Goal: Task Accomplishment & Management: Manage account settings

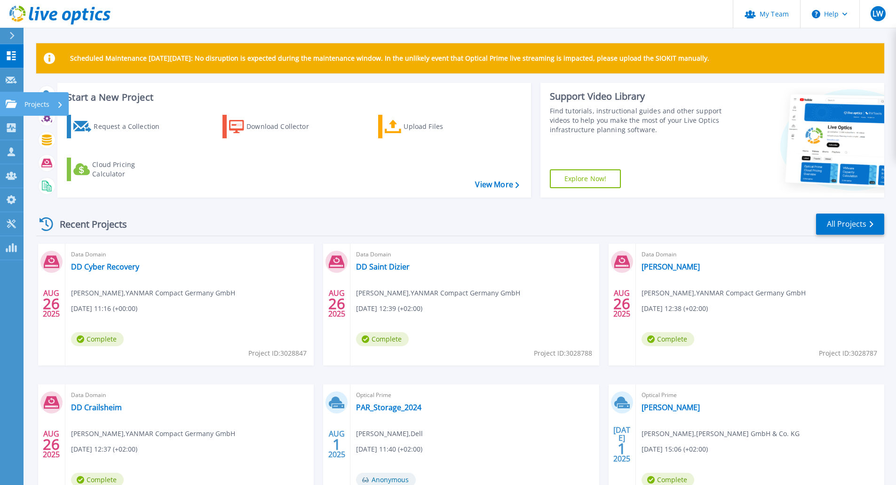
click at [11, 97] on link "Projects Projects" at bounding box center [12, 104] width 24 height 24
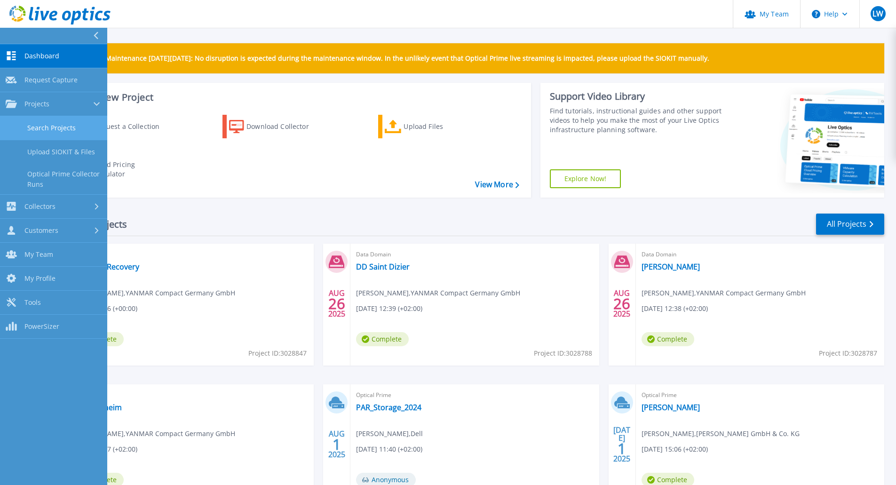
click at [56, 125] on link "Search Projects" at bounding box center [53, 128] width 107 height 24
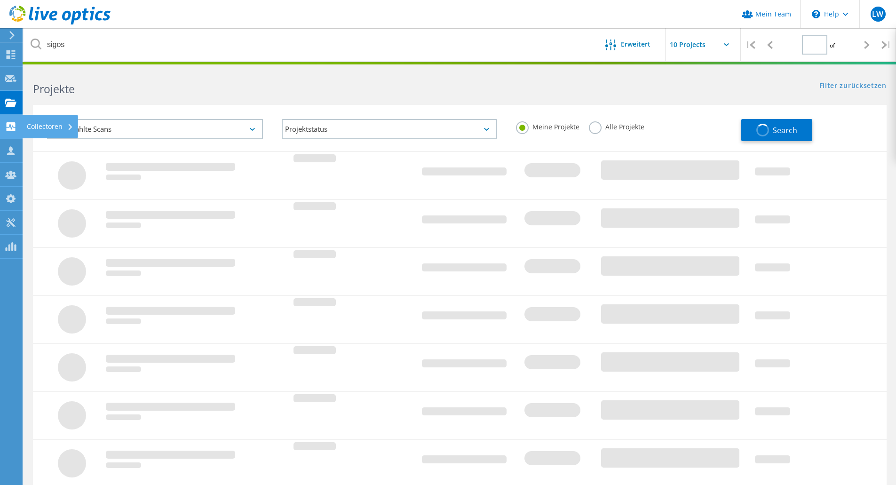
type input "1"
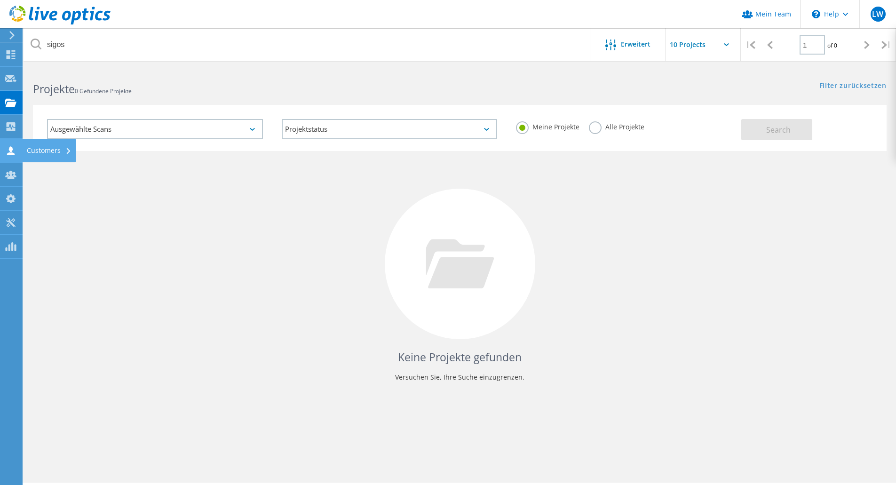
click at [7, 156] on div at bounding box center [10, 152] width 11 height 10
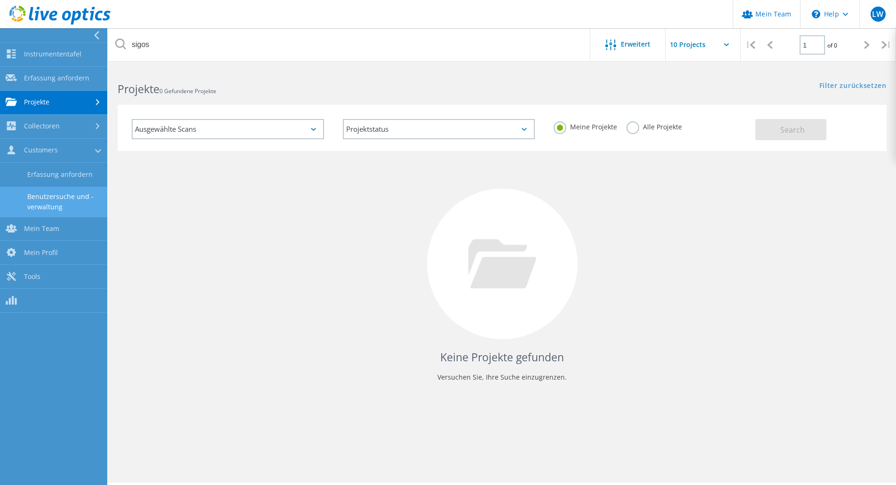
click at [62, 203] on link "Benutzersuche und -verwaltung" at bounding box center [53, 202] width 107 height 30
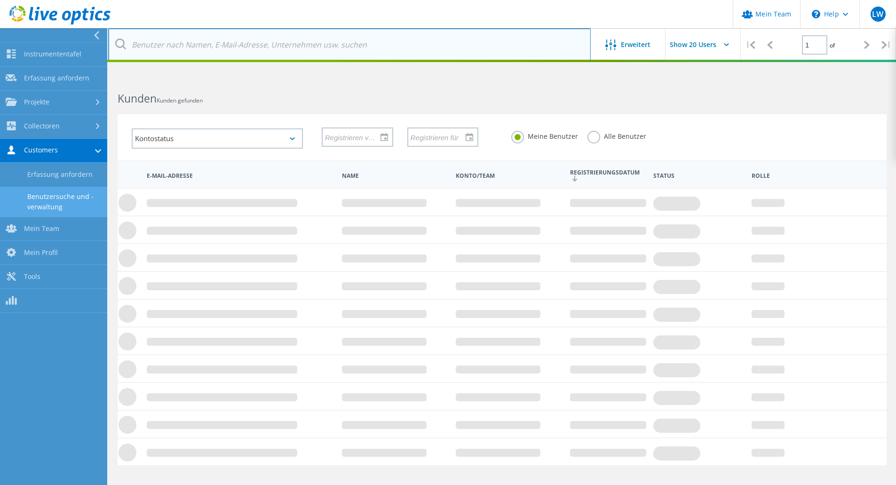
click at [205, 44] on input "text" at bounding box center [349, 44] width 483 height 33
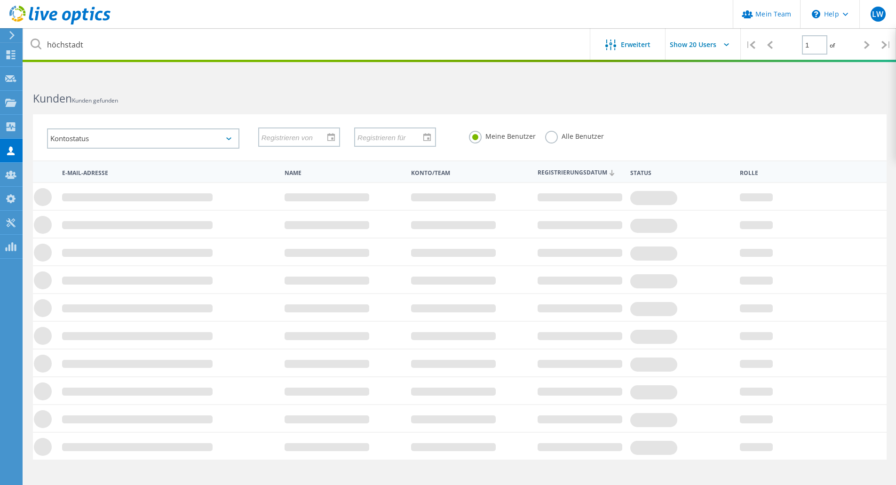
click at [546, 140] on label "Alle Benutzer" at bounding box center [574, 135] width 59 height 9
click at [0, 0] on input "Alle Benutzer" at bounding box center [0, 0] width 0 height 0
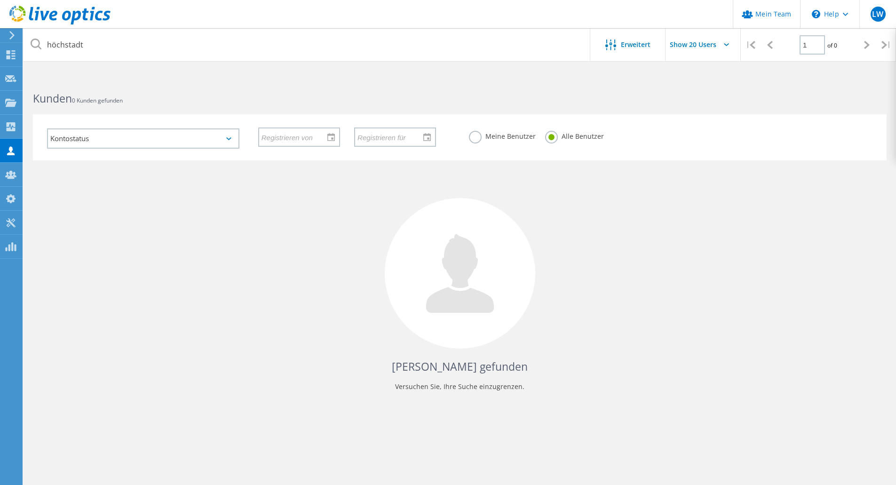
click at [119, 24] on header "Mein Team \n Help Explore Helpful Articles Contact Support LW Partner-Teamadmin…" at bounding box center [448, 14] width 896 height 28
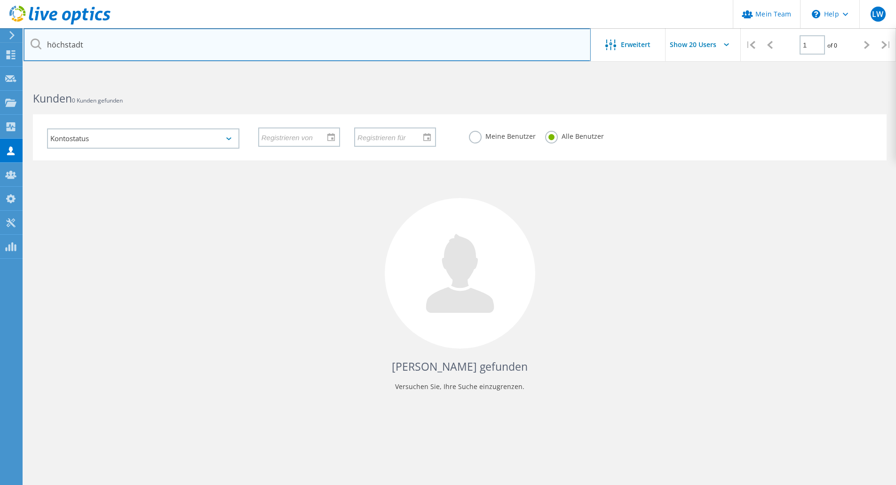
click at [119, 36] on input "höchstadt" at bounding box center [307, 44] width 567 height 33
click at [150, 46] on input "höchstadt" at bounding box center [307, 44] width 567 height 33
drag, startPoint x: -34, startPoint y: 39, endPoint x: -48, endPoint y: 38, distance: 14.2
click at [0, 38] on html "Mein Team \n Help Explore Helpful Articles Contact Support LW Partner-Teamadmin…" at bounding box center [448, 260] width 896 height 520
paste input "[PERSON_NAME][EMAIL_ADDRESS][DOMAIN_NAME]"
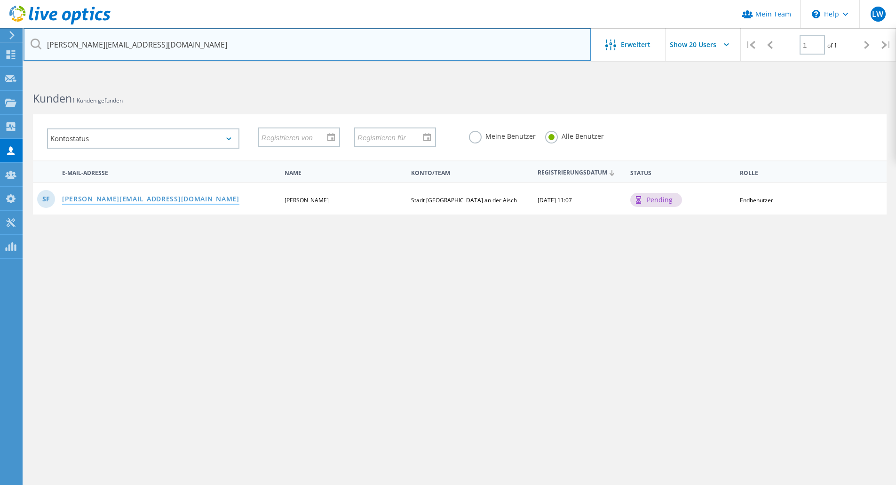
type input "[PERSON_NAME][EMAIL_ADDRESS][DOMAIN_NAME]"
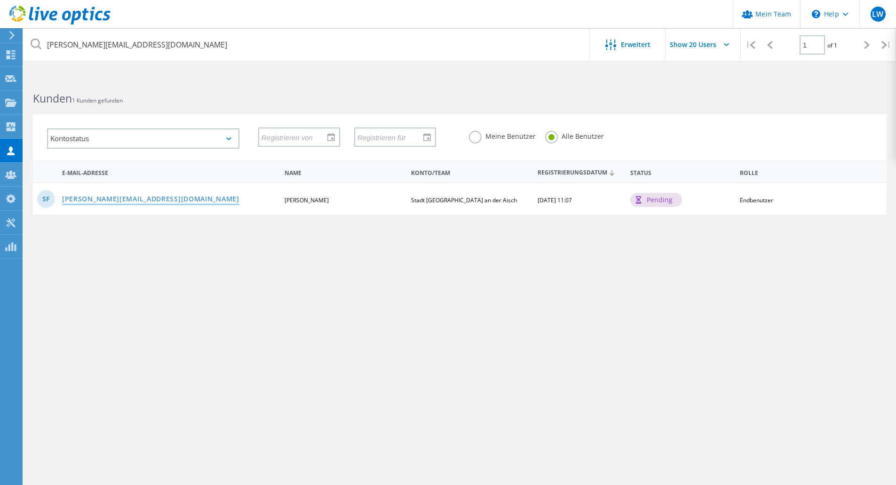
click at [142, 203] on link "[PERSON_NAME][EMAIL_ADDRESS][DOMAIN_NAME]" at bounding box center [150, 200] width 177 height 8
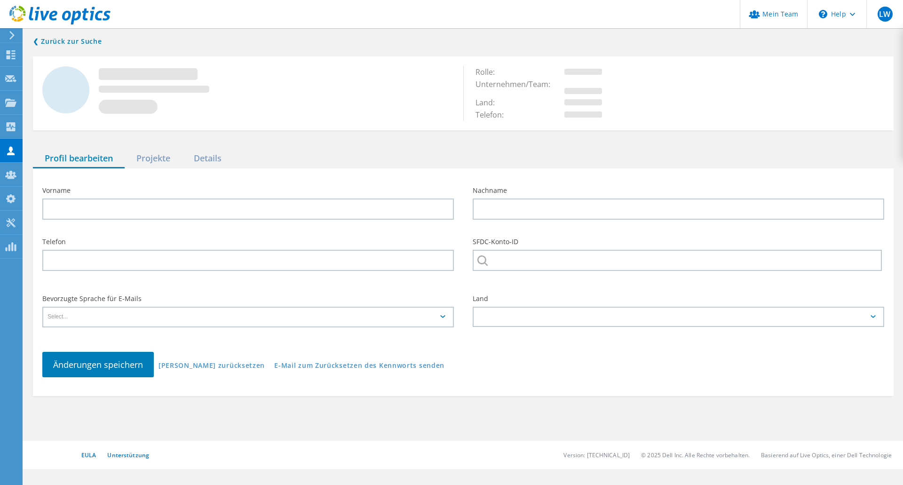
type input "[PERSON_NAME]"
type input "Fink"
type input "Stadt [GEOGRAPHIC_DATA] an der Aisch"
type input "Deutsch"
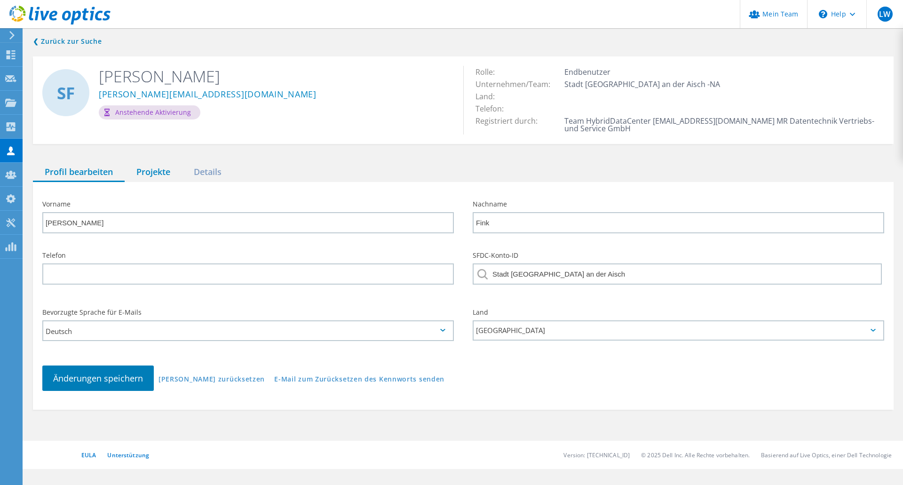
click at [172, 172] on div "Projekte" at bounding box center [153, 172] width 57 height 19
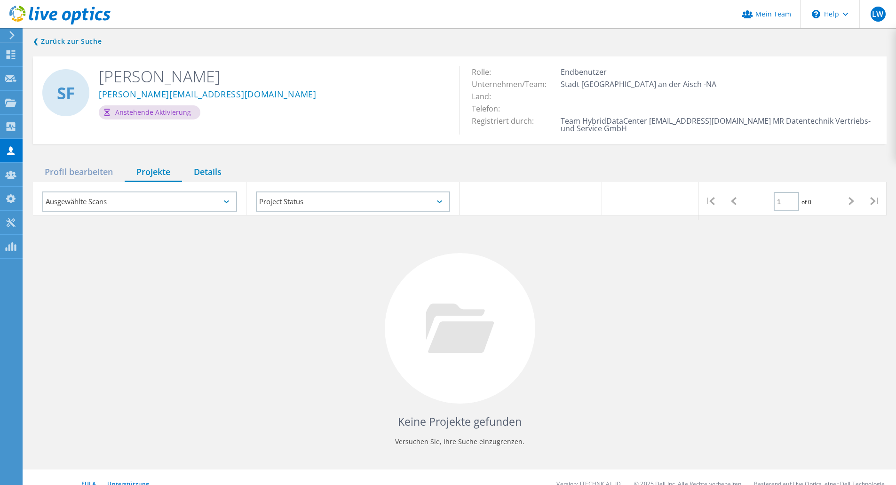
click at [226, 173] on div "Details" at bounding box center [207, 172] width 51 height 19
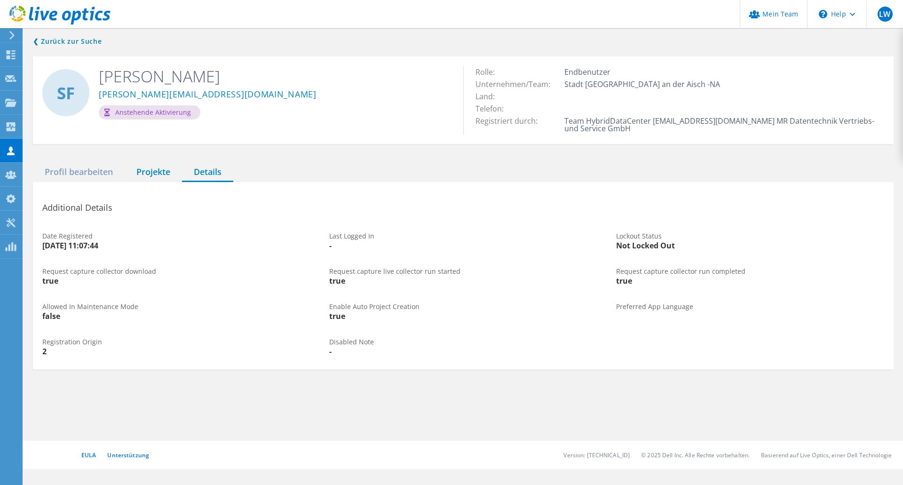
click at [139, 164] on div "Projekte" at bounding box center [153, 172] width 57 height 19
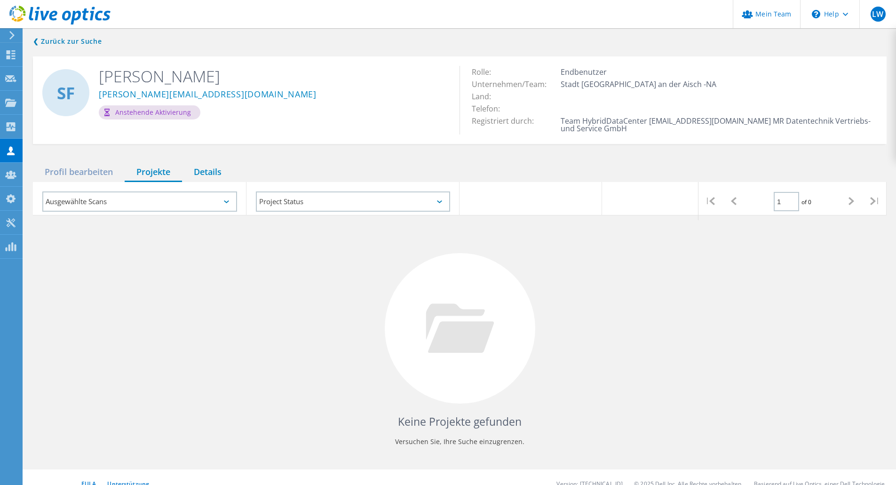
click at [224, 171] on div "Details" at bounding box center [207, 172] width 51 height 19
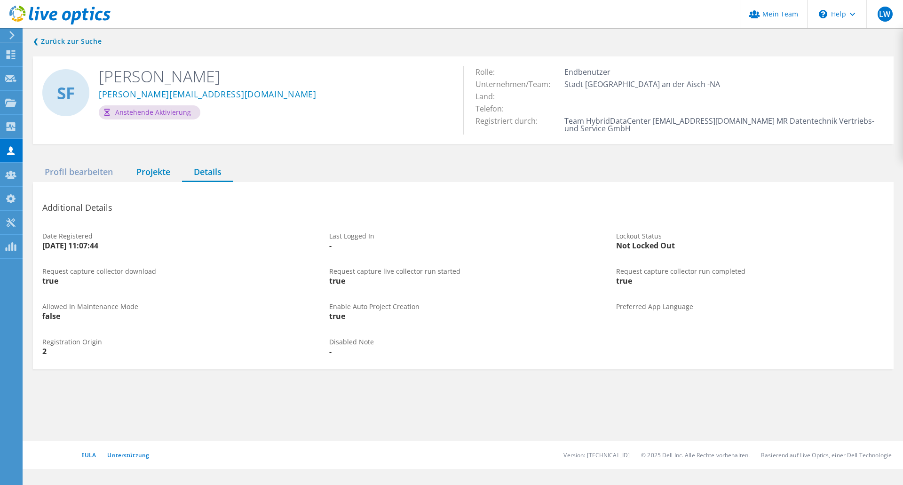
click at [161, 174] on div "Projekte" at bounding box center [153, 172] width 57 height 19
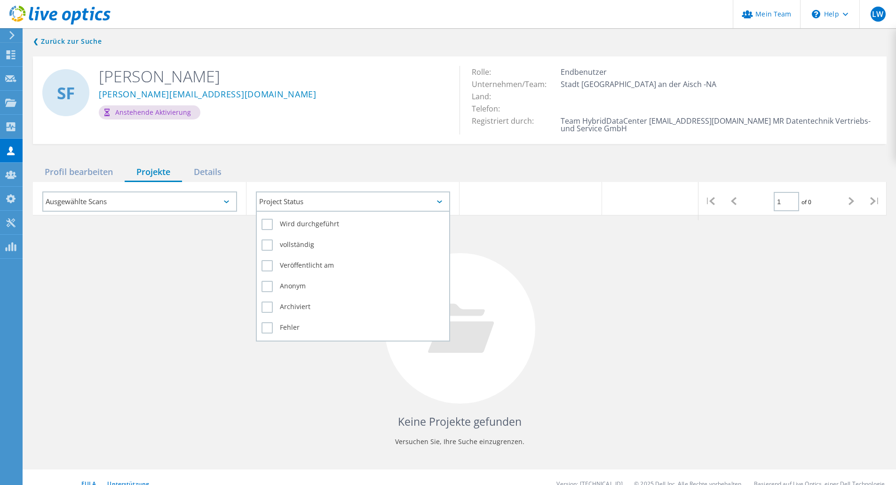
click at [284, 202] on div "Project Status" at bounding box center [353, 201] width 195 height 20
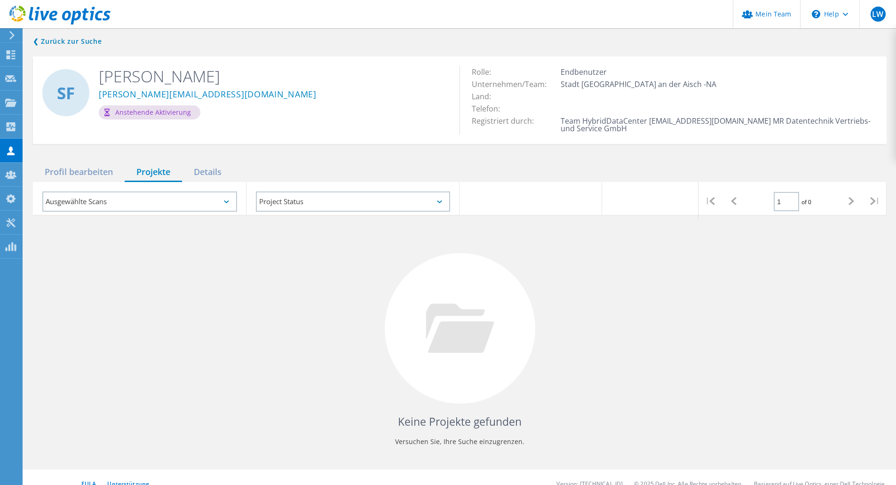
click at [124, 199] on div "Ausgewählte Scans" at bounding box center [139, 201] width 195 height 20
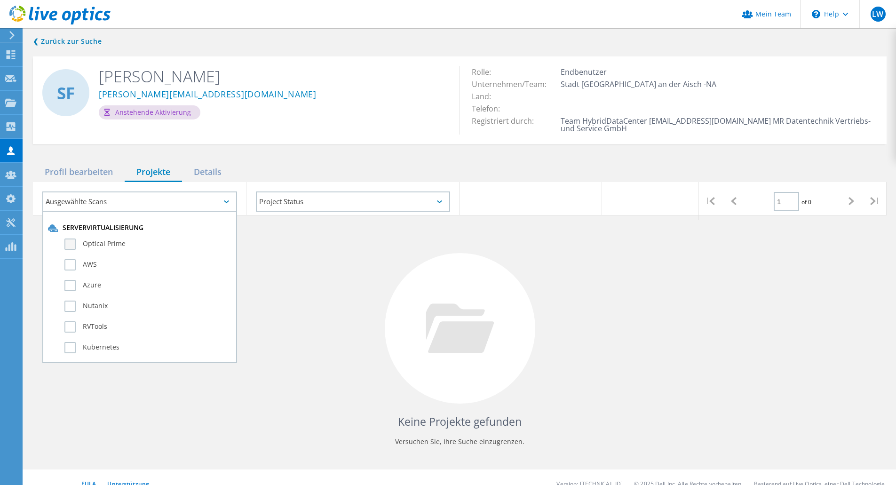
click at [106, 245] on label "Optical Prime" at bounding box center [147, 243] width 167 height 11
click at [0, 0] on input "Optical Prime" at bounding box center [0, 0] width 0 height 0
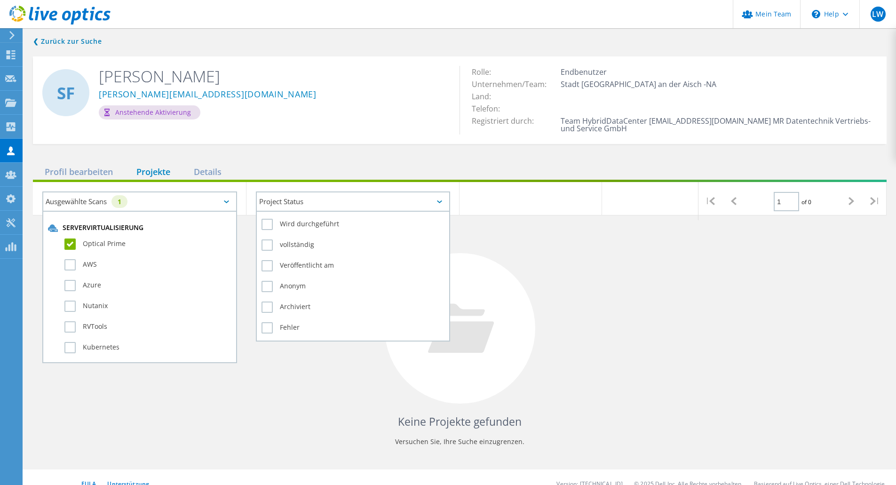
click at [320, 207] on div "Project Status" at bounding box center [353, 201] width 195 height 20
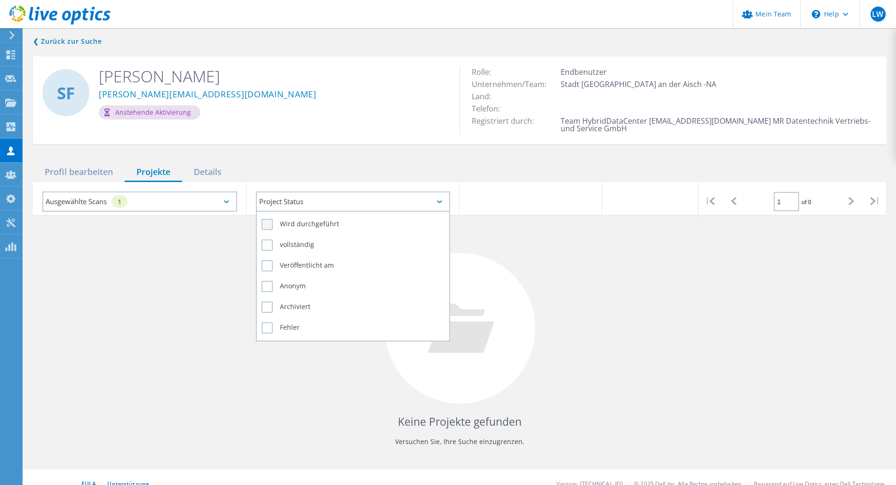
click at [292, 224] on label "Wird durchgeführt" at bounding box center [353, 224] width 183 height 11
click at [0, 0] on input "Wird durchgeführt" at bounding box center [0, 0] width 0 height 0
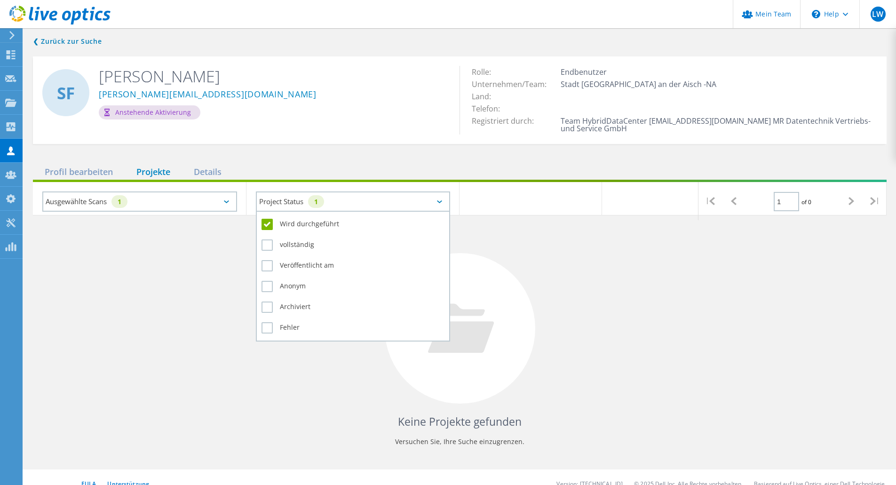
click at [290, 238] on div "vollständig" at bounding box center [353, 247] width 183 height 21
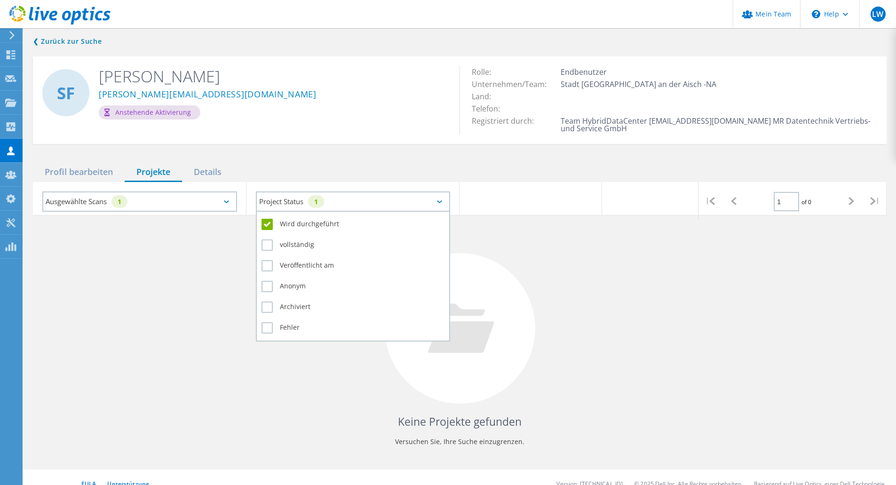
click at [286, 273] on div "Veröffentlicht am" at bounding box center [353, 268] width 183 height 21
click at [286, 264] on label "Veröffentlicht am" at bounding box center [353, 265] width 183 height 11
click at [0, 0] on input "Veröffentlicht am" at bounding box center [0, 0] width 0 height 0
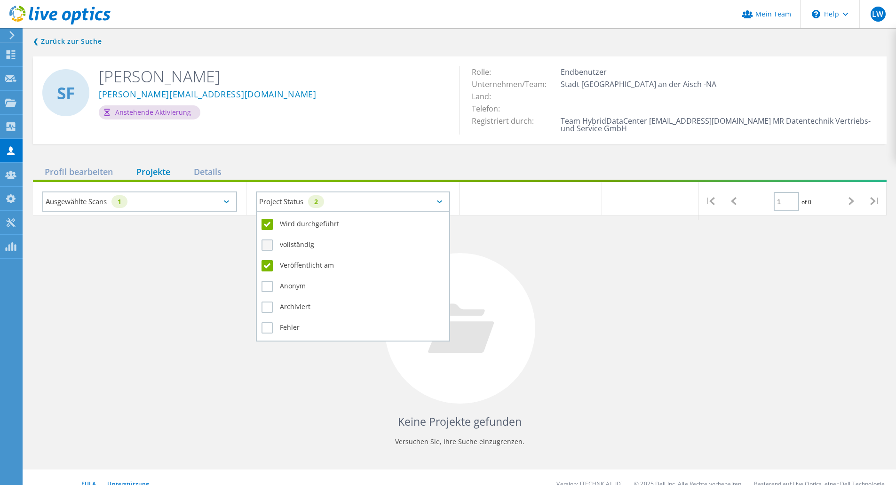
click at [282, 244] on label "vollständig" at bounding box center [353, 244] width 183 height 11
click at [0, 0] on input "vollständig" at bounding box center [0, 0] width 0 height 0
click at [288, 278] on div "Veröffentlicht am" at bounding box center [353, 268] width 183 height 21
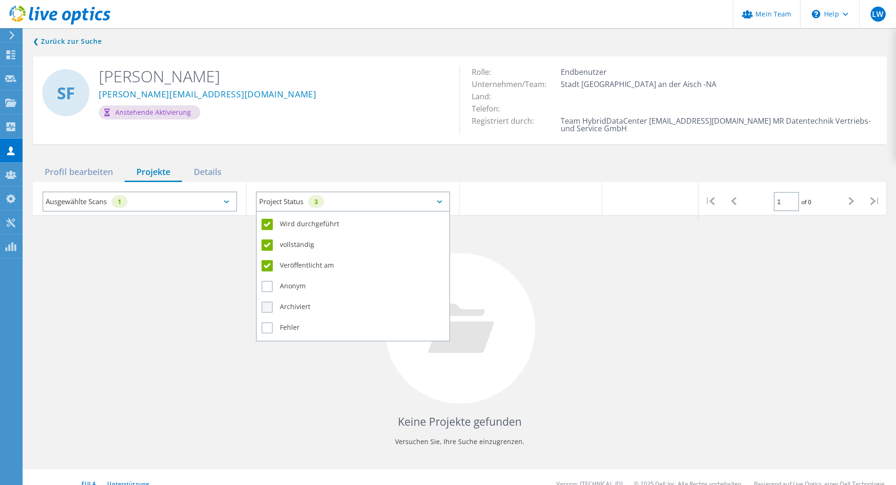
click at [286, 304] on label "Archiviert" at bounding box center [353, 306] width 183 height 11
click at [0, 0] on input "Archiviert" at bounding box center [0, 0] width 0 height 0
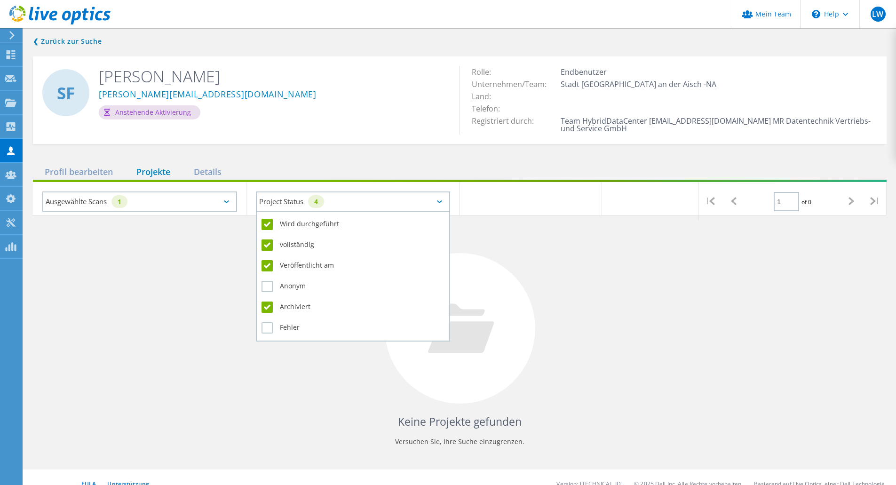
drag, startPoint x: 286, startPoint y: 282, endPoint x: 285, endPoint y: 314, distance: 32.5
click at [287, 286] on label "Anonym" at bounding box center [353, 286] width 183 height 11
click at [0, 0] on input "Anonym" at bounding box center [0, 0] width 0 height 0
click at [285, 317] on div "Archiviert" at bounding box center [353, 309] width 183 height 21
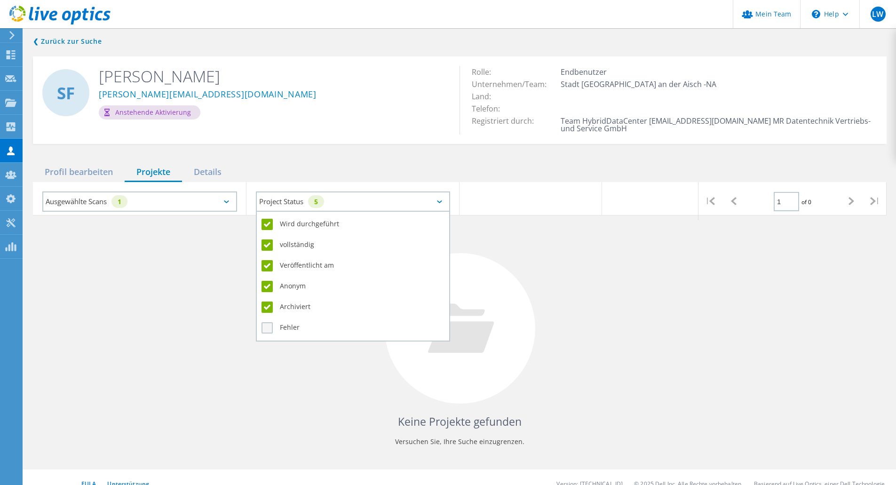
click at [287, 324] on label "Fehler" at bounding box center [353, 327] width 183 height 11
click at [0, 0] on input "Fehler" at bounding box center [0, 0] width 0 height 0
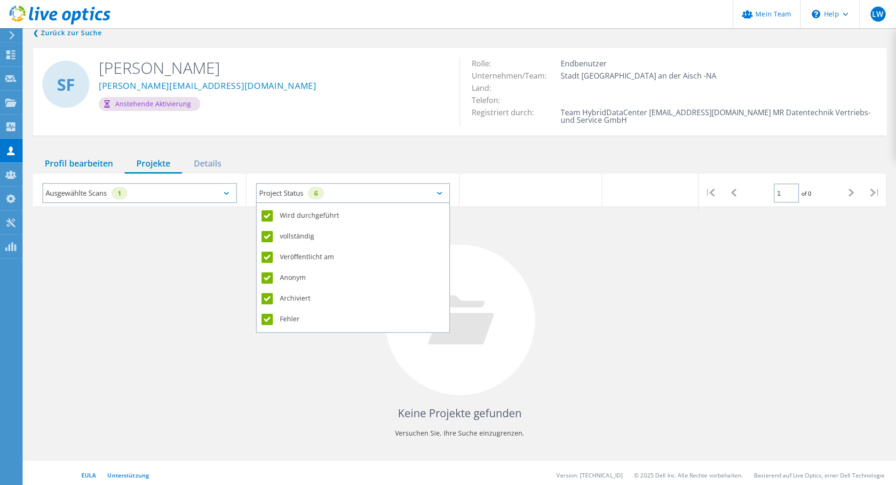
scroll to position [13, 0]
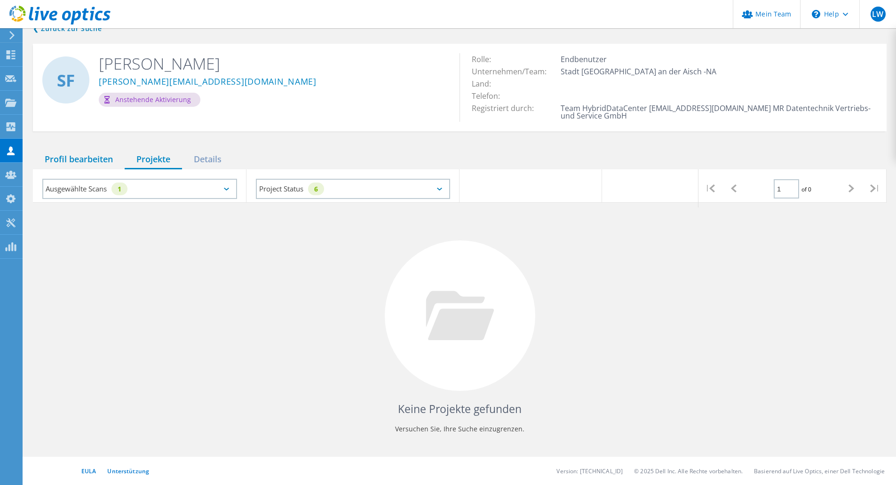
click at [91, 152] on div "Profil bearbeiten" at bounding box center [79, 159] width 92 height 19
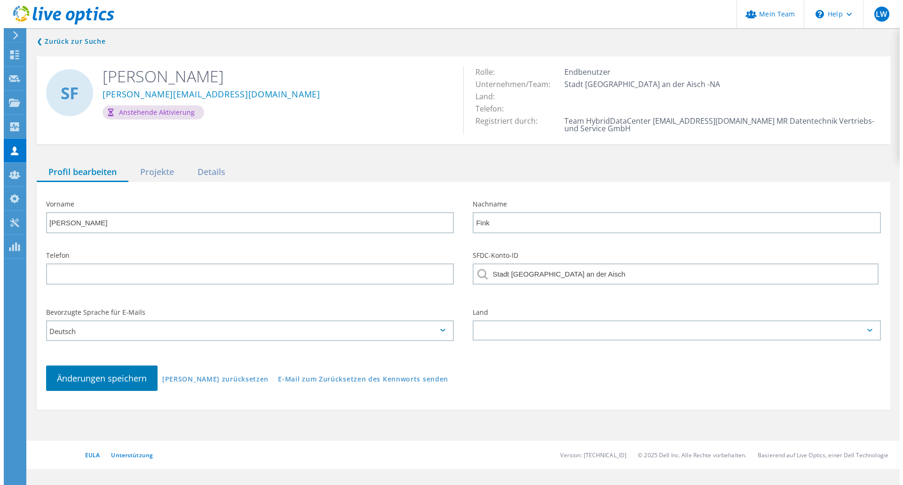
scroll to position [0, 0]
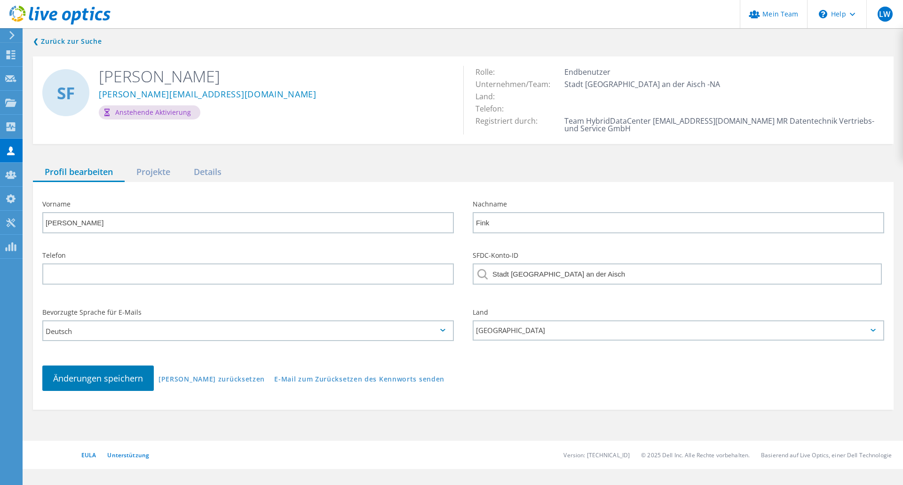
click at [266, 141] on div "SF [PERSON_NAME] [PERSON_NAME][EMAIL_ADDRESS][DOMAIN_NAME] Anstehende Aktivieru…" at bounding box center [463, 99] width 861 height 87
click at [325, 159] on div "❮ Zurück zur Suche SF [PERSON_NAME] [EMAIL_ADDRESS][DOMAIN_NAME] Anstehende Akt…" at bounding box center [464, 222] width 880 height 393
